Goal: Task Accomplishment & Management: Use online tool/utility

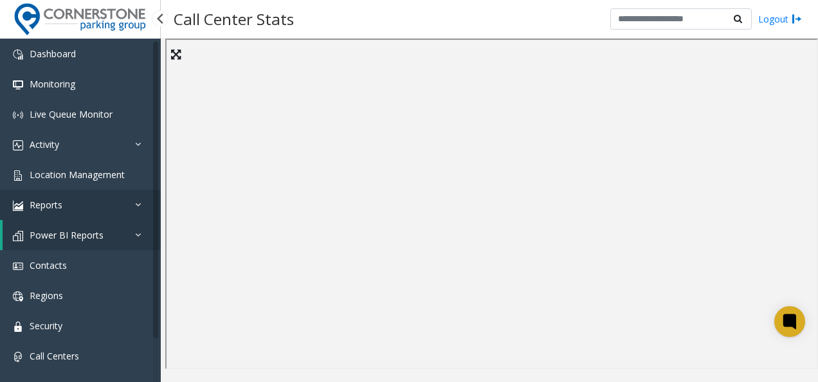
click at [94, 217] on link "Reports" at bounding box center [80, 205] width 161 height 30
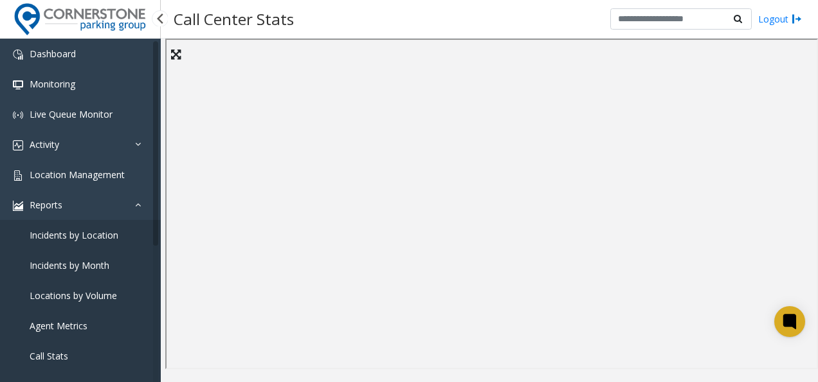
click at [77, 267] on span "Incidents by Month" at bounding box center [70, 265] width 80 height 12
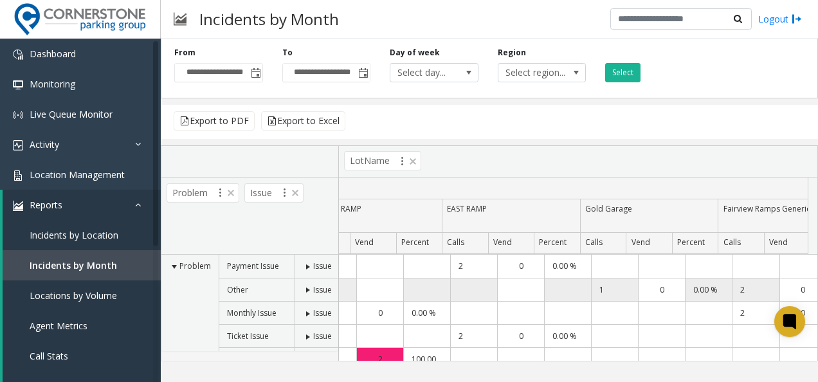
scroll to position [0, 180]
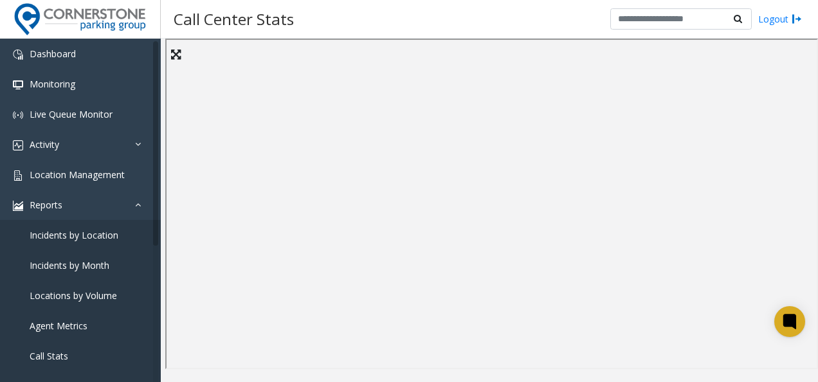
click at [295, 27] on h3 "Call Center Stats" at bounding box center [233, 19] width 133 height 32
drag, startPoint x: 300, startPoint y: 19, endPoint x: 171, endPoint y: 26, distance: 128.8
click at [171, 26] on h3 "Call Center Stats" at bounding box center [233, 19] width 133 height 32
drag, startPoint x: 171, startPoint y: 26, endPoint x: 297, endPoint y: 3, distance: 128.3
click at [297, 3] on div "Call Center Stats Logout" at bounding box center [489, 19] width 657 height 39
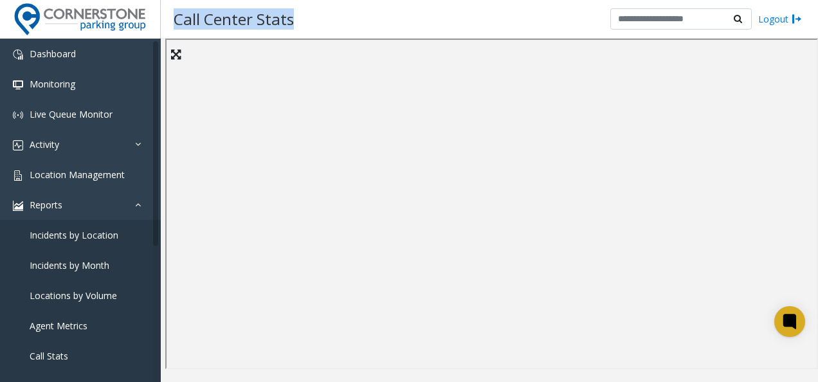
click at [297, 3] on h3 "Call Center Stats" at bounding box center [233, 19] width 133 height 32
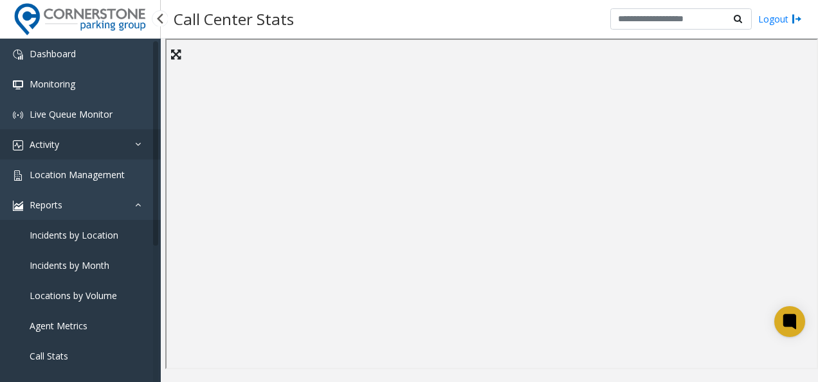
click at [52, 141] on span "Activity" at bounding box center [45, 144] width 30 height 12
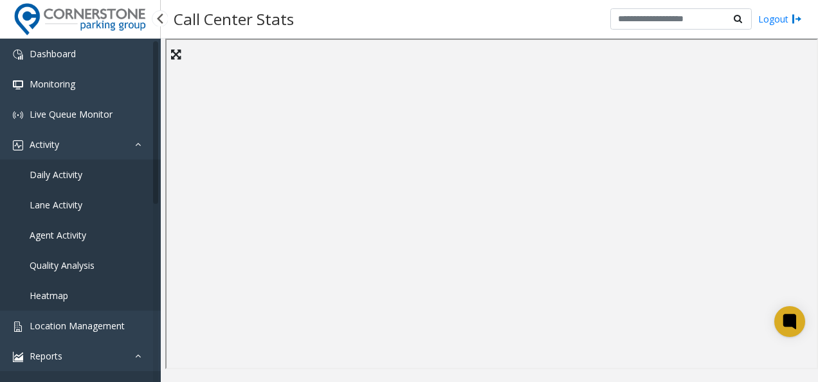
click at [50, 169] on span "Daily Activity" at bounding box center [56, 175] width 53 height 12
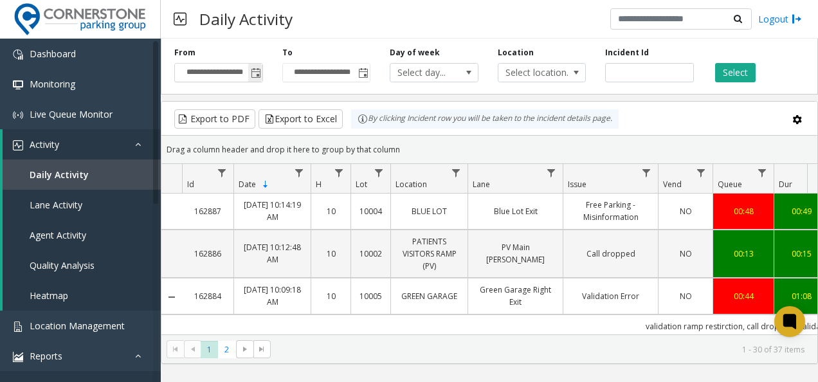
click at [252, 73] on span "Toggle popup" at bounding box center [256, 73] width 10 height 10
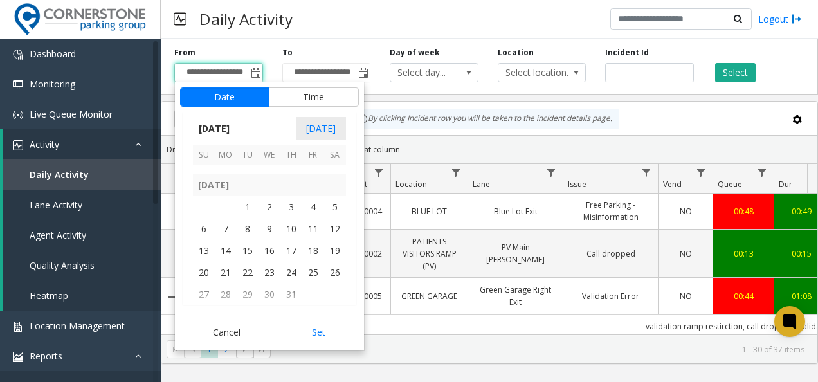
scroll to position [230520, 0]
click at [246, 209] on span "1" at bounding box center [248, 209] width 22 height 22
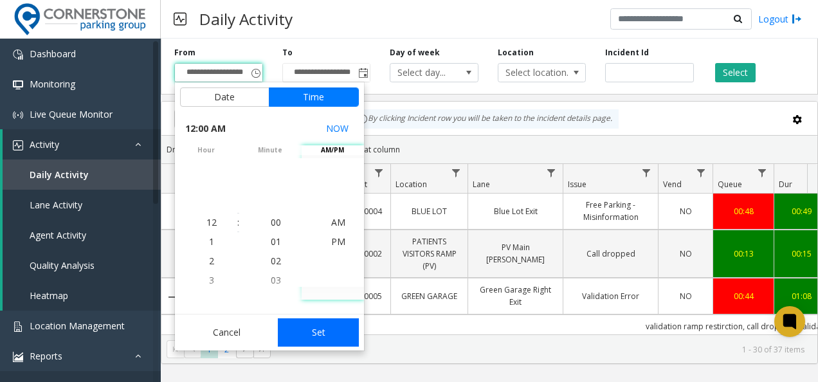
click at [314, 328] on button "Set" at bounding box center [318, 332] width 81 height 28
type input "**********"
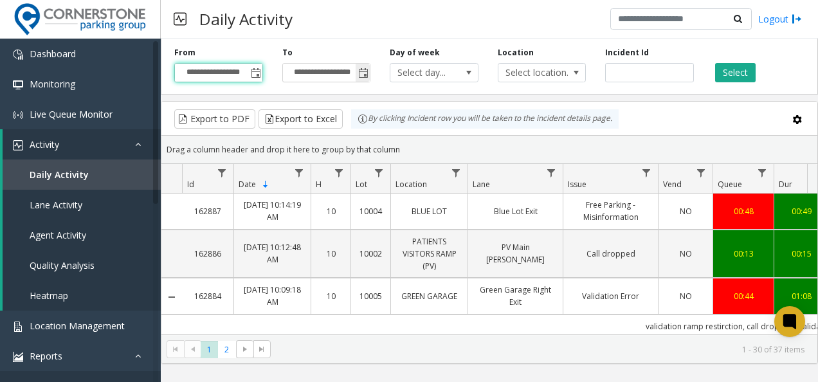
click at [358, 74] on span "Toggle popup" at bounding box center [363, 73] width 10 height 10
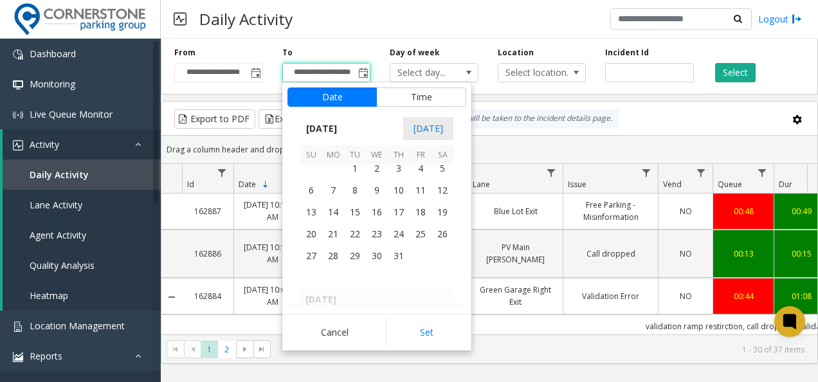
scroll to position [230560, 0]
click at [398, 257] on span "31" at bounding box center [399, 257] width 22 height 22
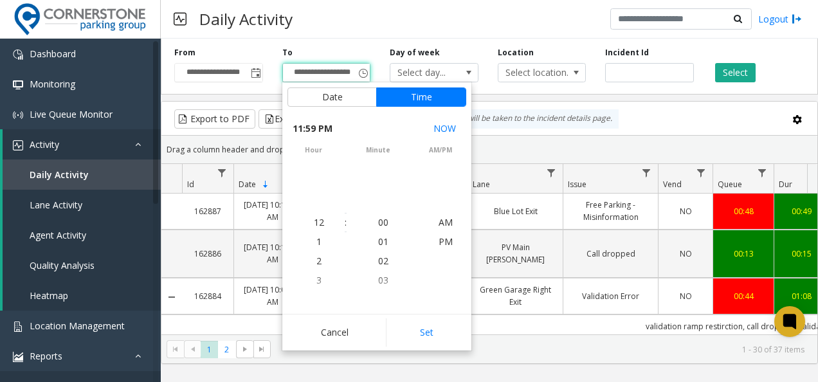
scroll to position [19, 0]
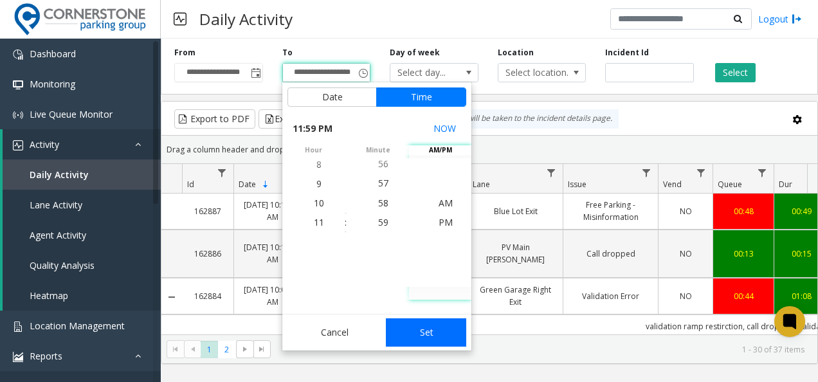
click at [425, 332] on button "Set" at bounding box center [426, 332] width 81 height 28
type input "**********"
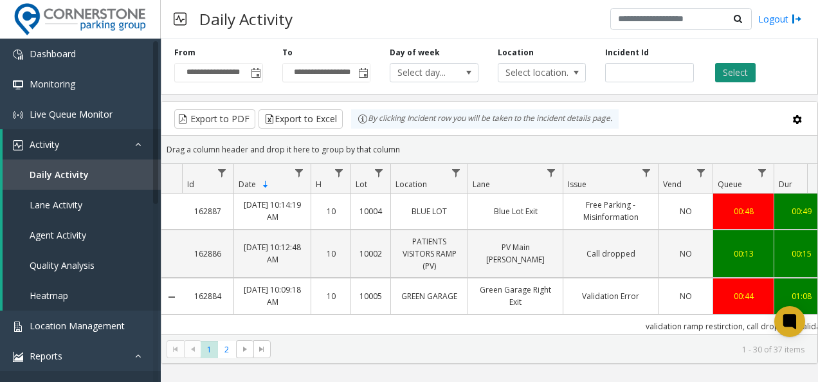
scroll to position [0, 0]
click at [727, 67] on button "Select" at bounding box center [735, 72] width 41 height 19
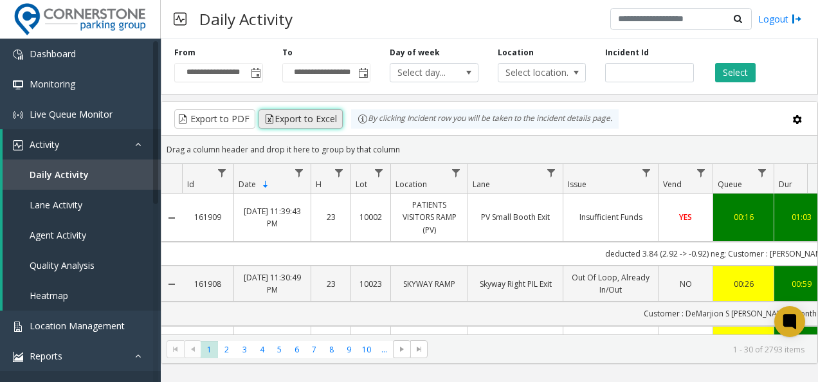
click at [297, 116] on button "Export to Excel" at bounding box center [301, 118] width 84 height 19
